Goal: Information Seeking & Learning: Learn about a topic

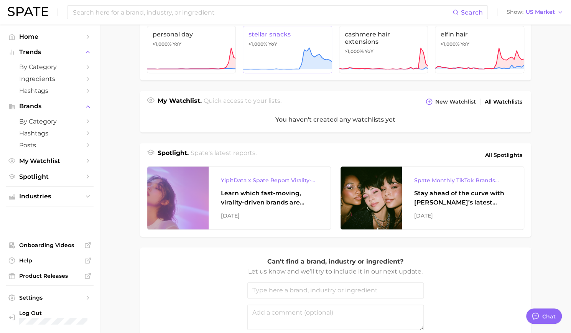
scroll to position [212, 0]
click at [45, 122] on span "by Category" at bounding box center [49, 121] width 61 height 7
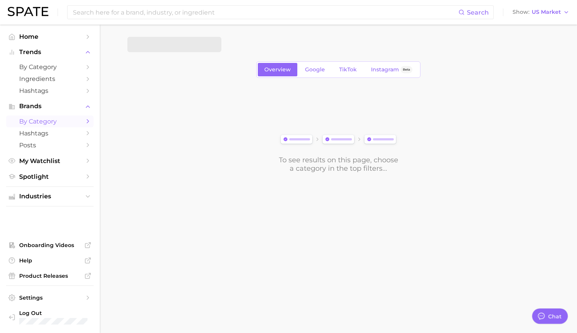
click at [86, 121] on icon "Sidebar" at bounding box center [87, 121] width 7 height 7
click at [87, 120] on icon "Sidebar" at bounding box center [87, 121] width 7 height 7
click at [46, 67] on span "by Category" at bounding box center [49, 66] width 61 height 7
click at [184, 47] on span "1. Choose Category" at bounding box center [162, 44] width 57 height 7
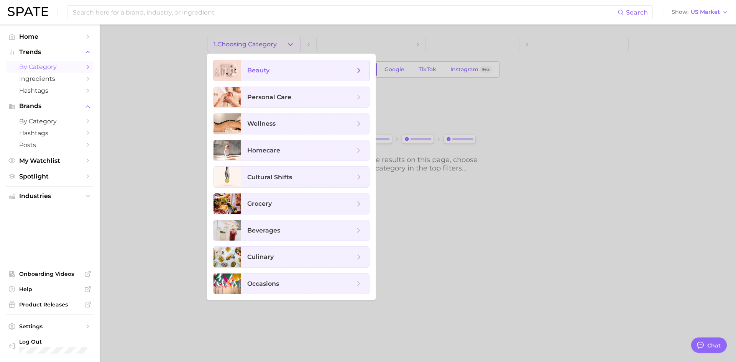
click at [265, 70] on span "beauty" at bounding box center [258, 70] width 22 height 7
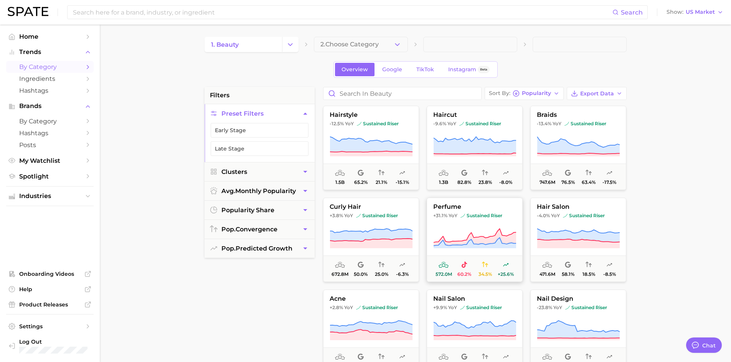
click at [474, 230] on icon at bounding box center [474, 238] width 83 height 21
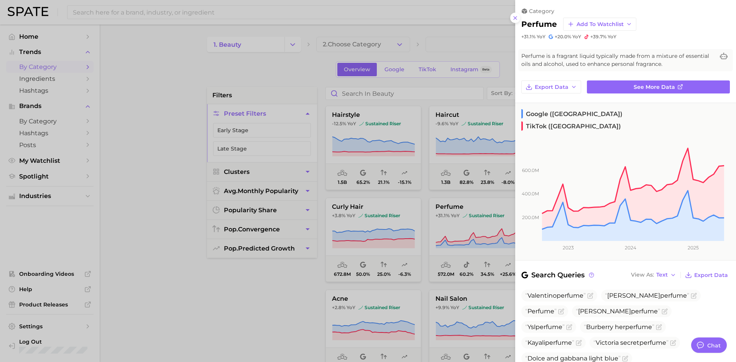
click at [193, 84] on div at bounding box center [368, 181] width 736 height 362
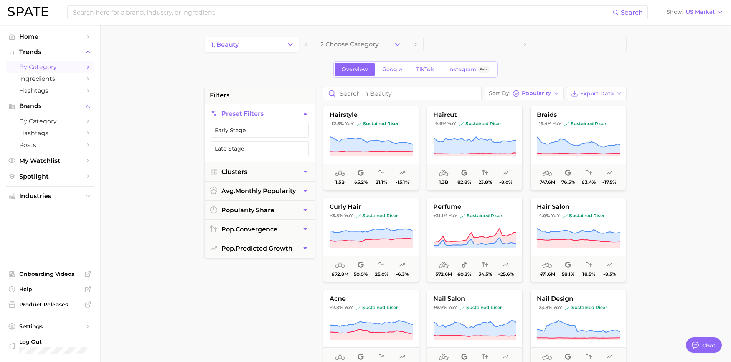
click at [290, 48] on icon "Change Category" at bounding box center [290, 45] width 8 height 8
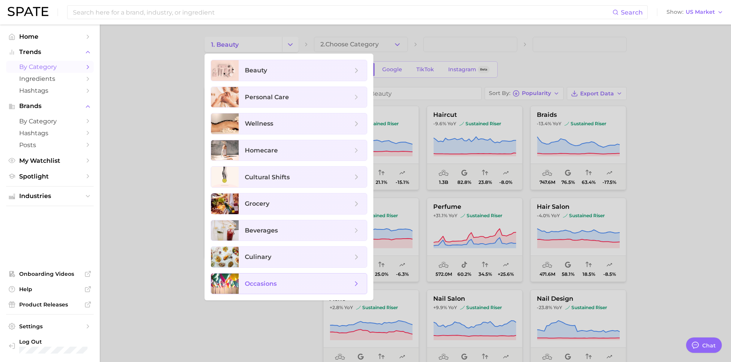
click at [253, 283] on span "occasions" at bounding box center [261, 283] width 32 height 7
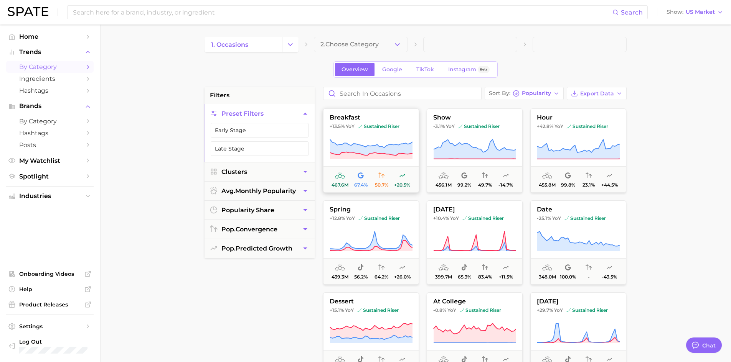
scroll to position [575, 0]
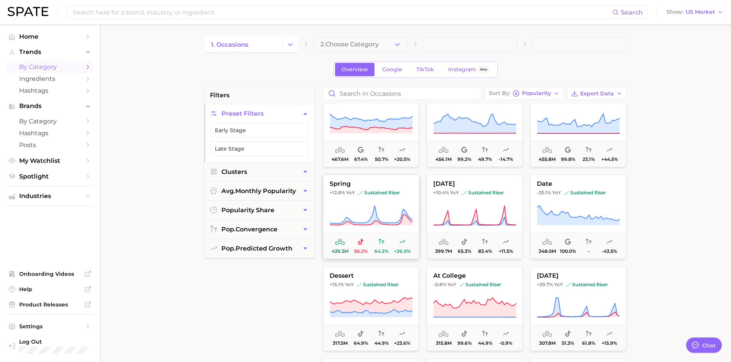
click at [343, 209] on icon at bounding box center [370, 215] width 83 height 21
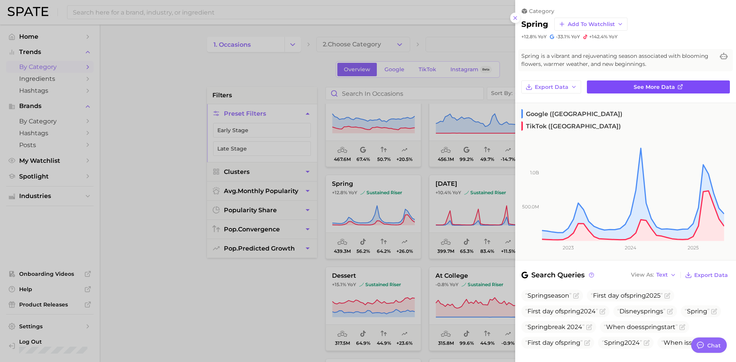
click at [576, 89] on link "See more data" at bounding box center [658, 87] width 143 height 13
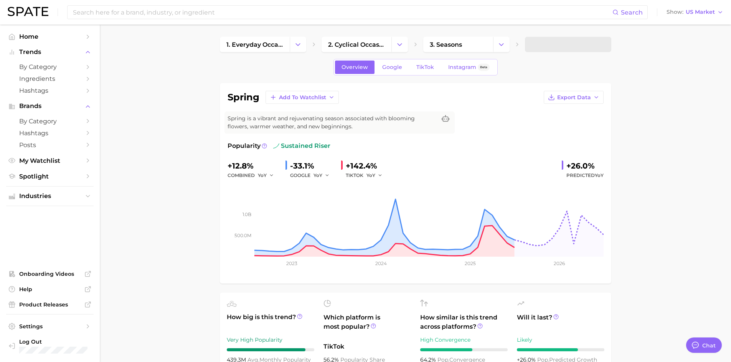
type textarea "x"
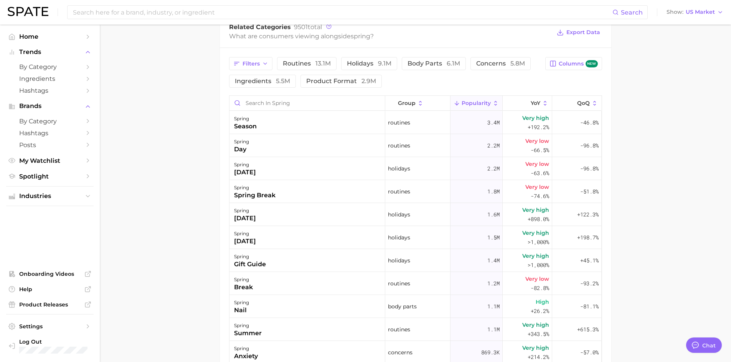
click at [158, 149] on main "1. everyday occasions 2. cyclical occasions 3. seasons 4. spring Overview Googl…" at bounding box center [415, 73] width 631 height 864
drag, startPoint x: 498, startPoint y: 75, endPoint x: 476, endPoint y: 118, distance: 48.5
click at [493, 95] on div "Filters routines 13.1m holidays 9.1m body parts 6.1m concerns 5.8m ingredients …" at bounding box center [415, 257] width 391 height 419
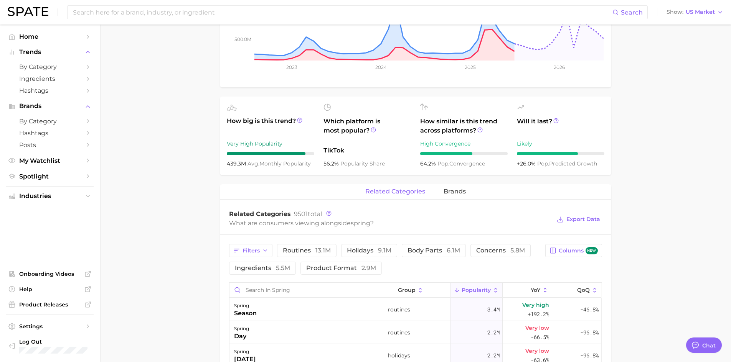
scroll to position [192, 0]
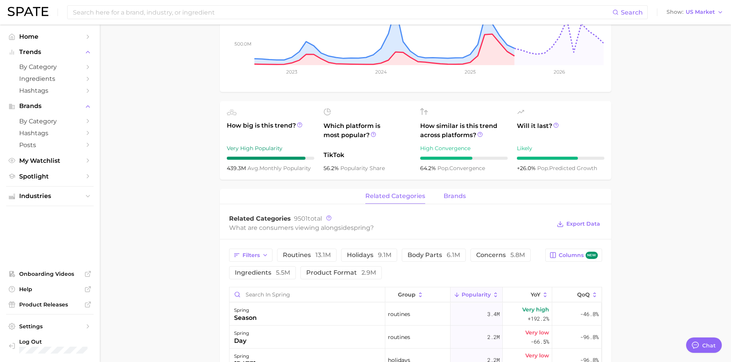
click at [447, 198] on span "brands" at bounding box center [454, 196] width 22 height 7
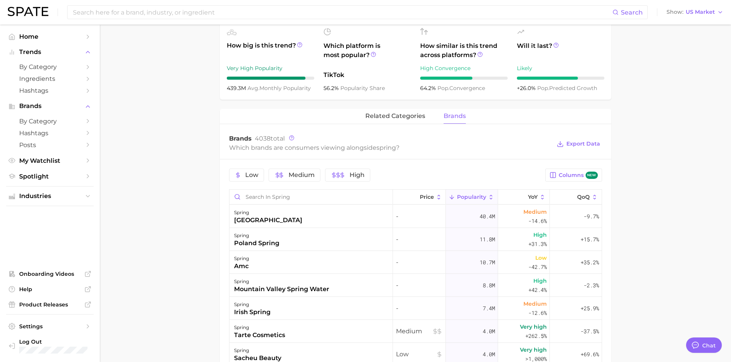
scroll to position [268, 0]
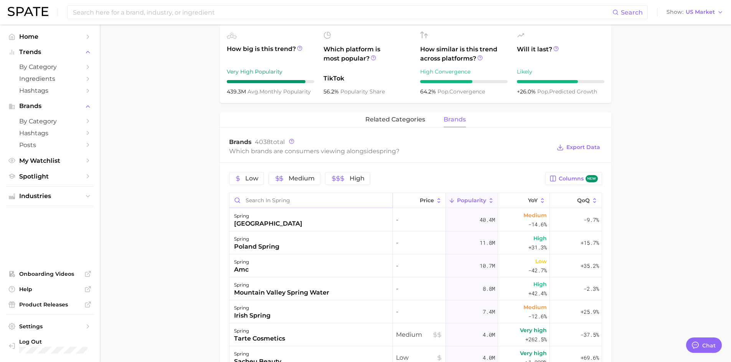
click at [263, 201] on input "Search in spring" at bounding box center [310, 200] width 163 height 15
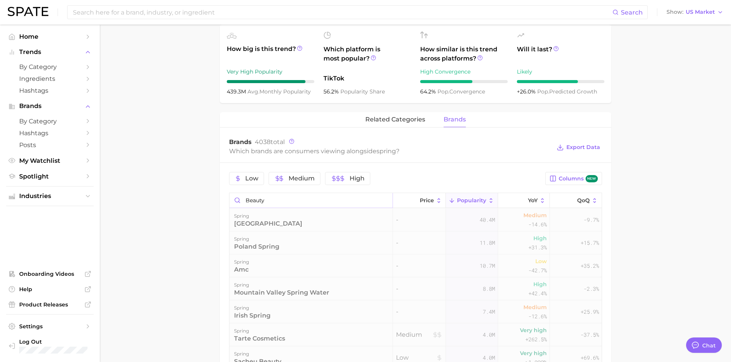
type input "beauty"
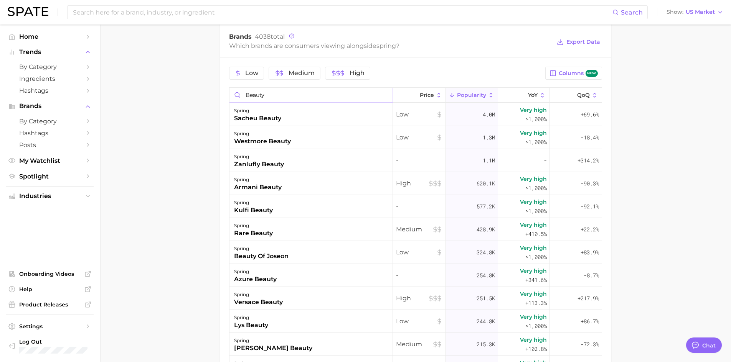
scroll to position [202, 0]
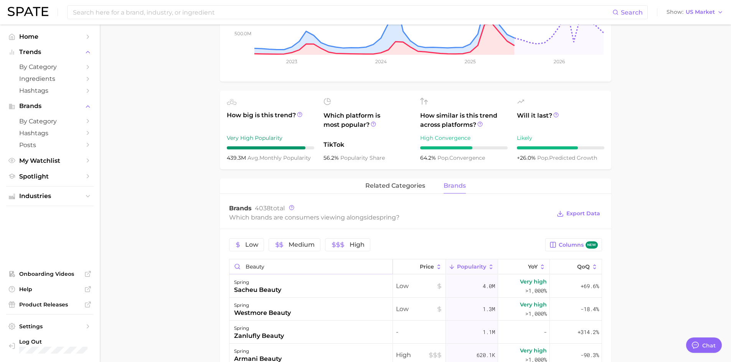
click at [253, 267] on input "beauty" at bounding box center [310, 267] width 163 height 15
click at [165, 229] on main "1. everyday occasions 2. cyclical occasions 3. seasons 4. spring Overview Googl…" at bounding box center [415, 245] width 631 height 847
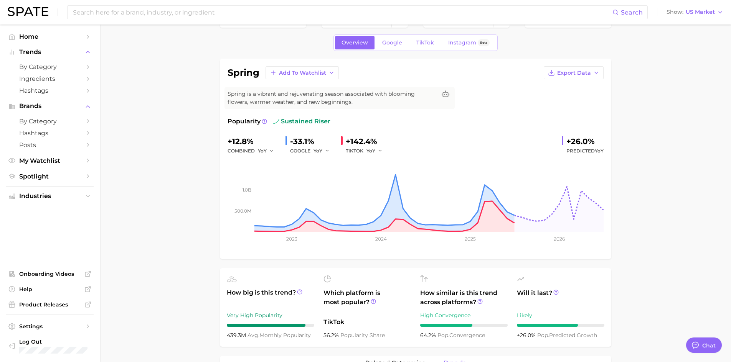
scroll to position [0, 0]
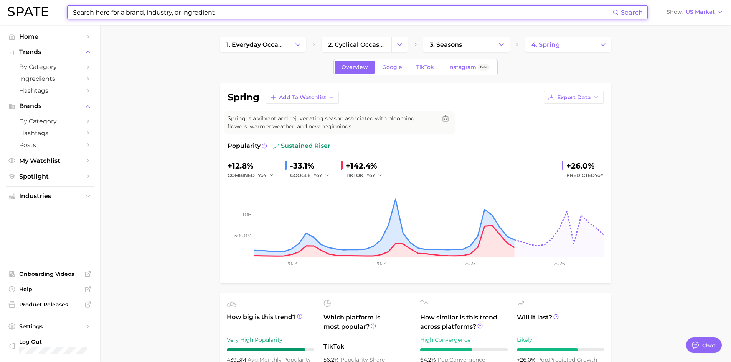
click at [128, 17] on input at bounding box center [342, 12] width 540 height 13
click at [121, 10] on input at bounding box center [342, 12] width 540 height 13
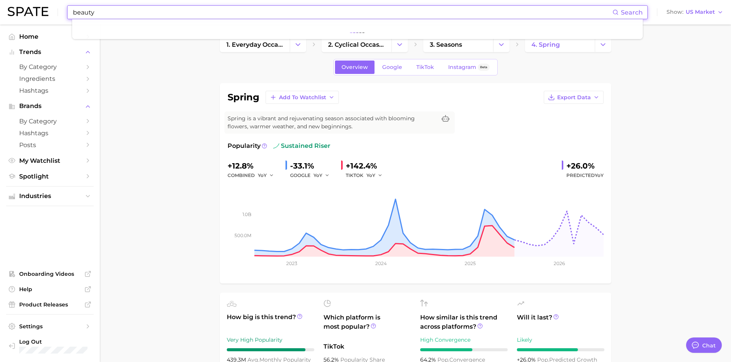
type input "beauty"
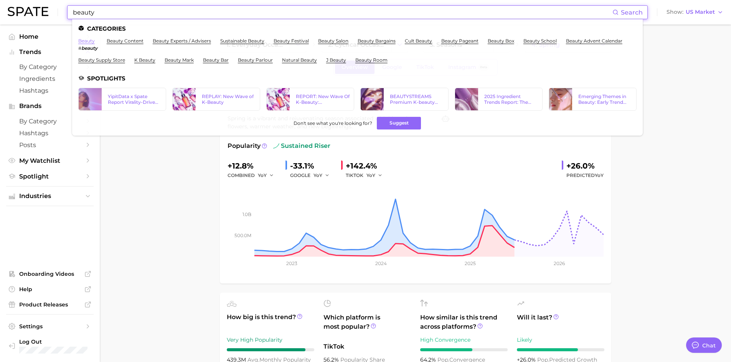
click at [87, 42] on link "beauty" at bounding box center [86, 41] width 16 height 6
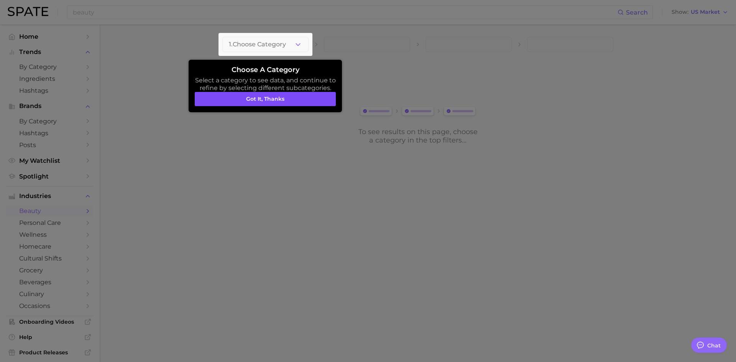
click at [262, 96] on button "Got it, thanks" at bounding box center [265, 99] width 141 height 15
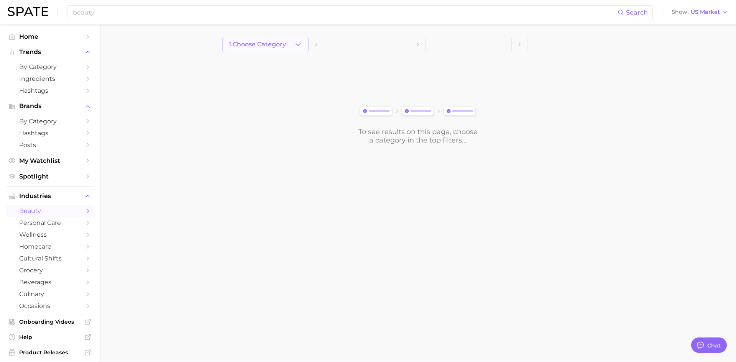
click at [278, 39] on button "1. Choose Category" at bounding box center [265, 44] width 86 height 15
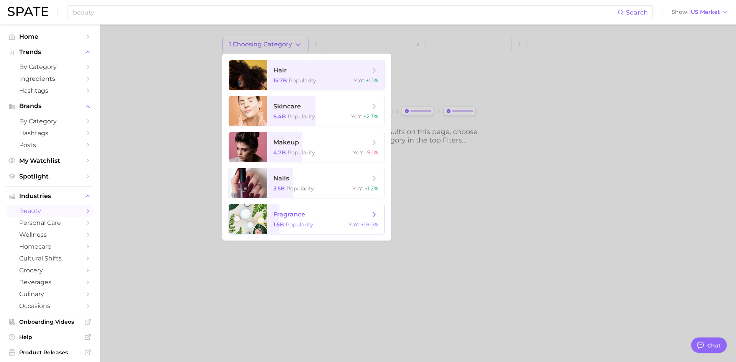
click at [309, 222] on span "Popularity" at bounding box center [300, 224] width 28 height 7
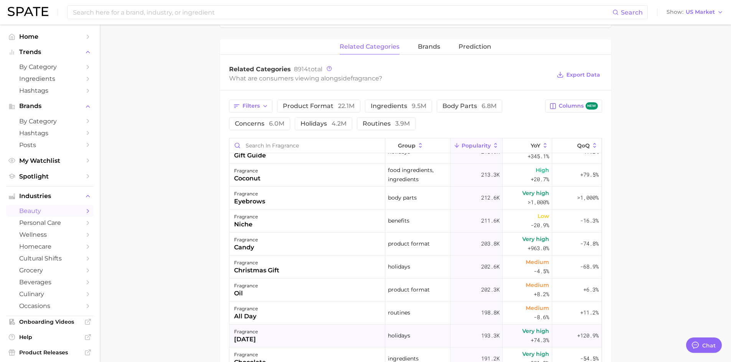
scroll to position [1074, 0]
